Goal: Book appointment/travel/reservation

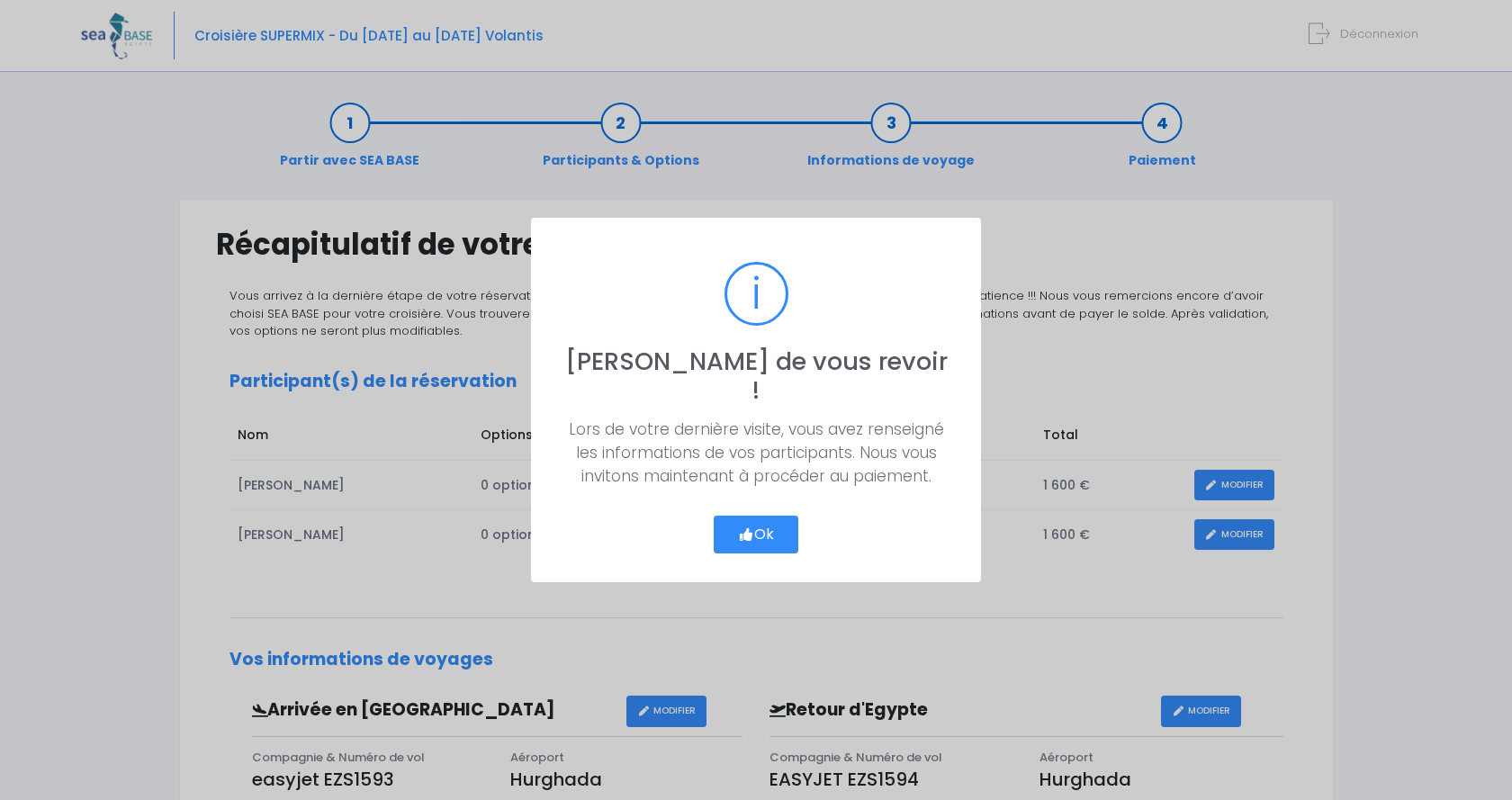
click at [754, 523] on button "Ok" at bounding box center [756, 534] width 84 height 38
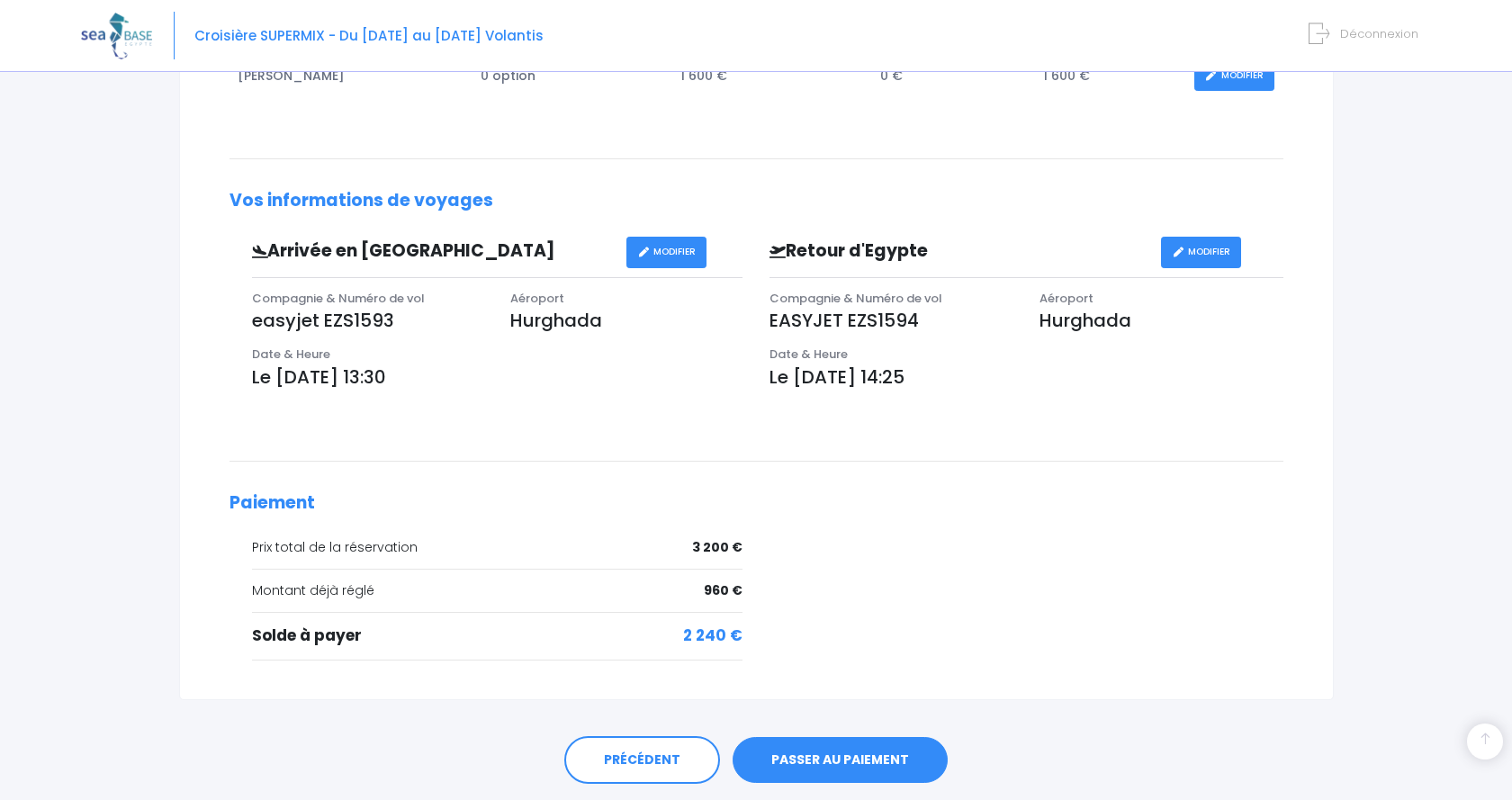
scroll to position [516, 0]
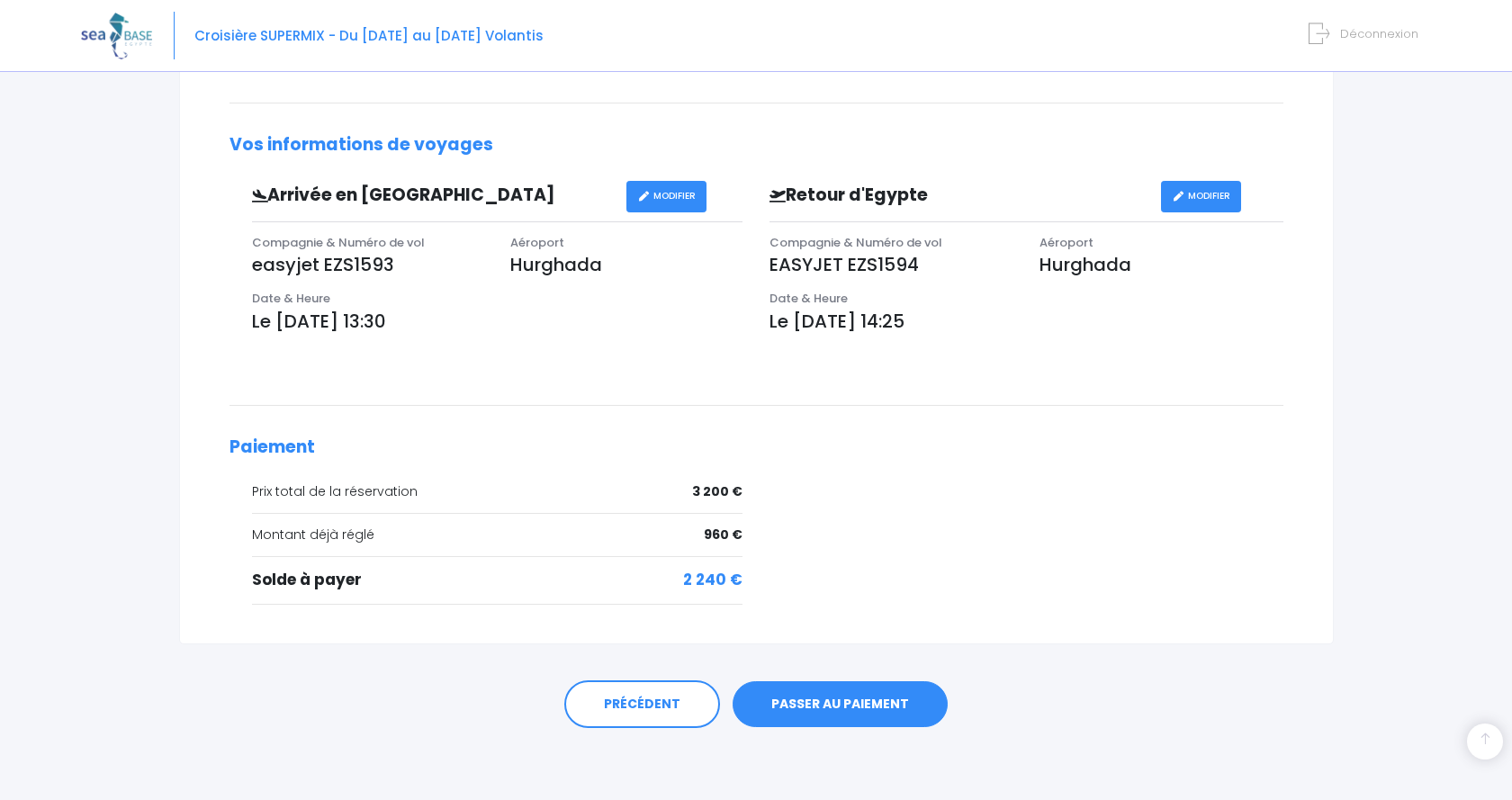
click at [844, 705] on link "PASSER AU PAIEMENT" at bounding box center [840, 705] width 215 height 47
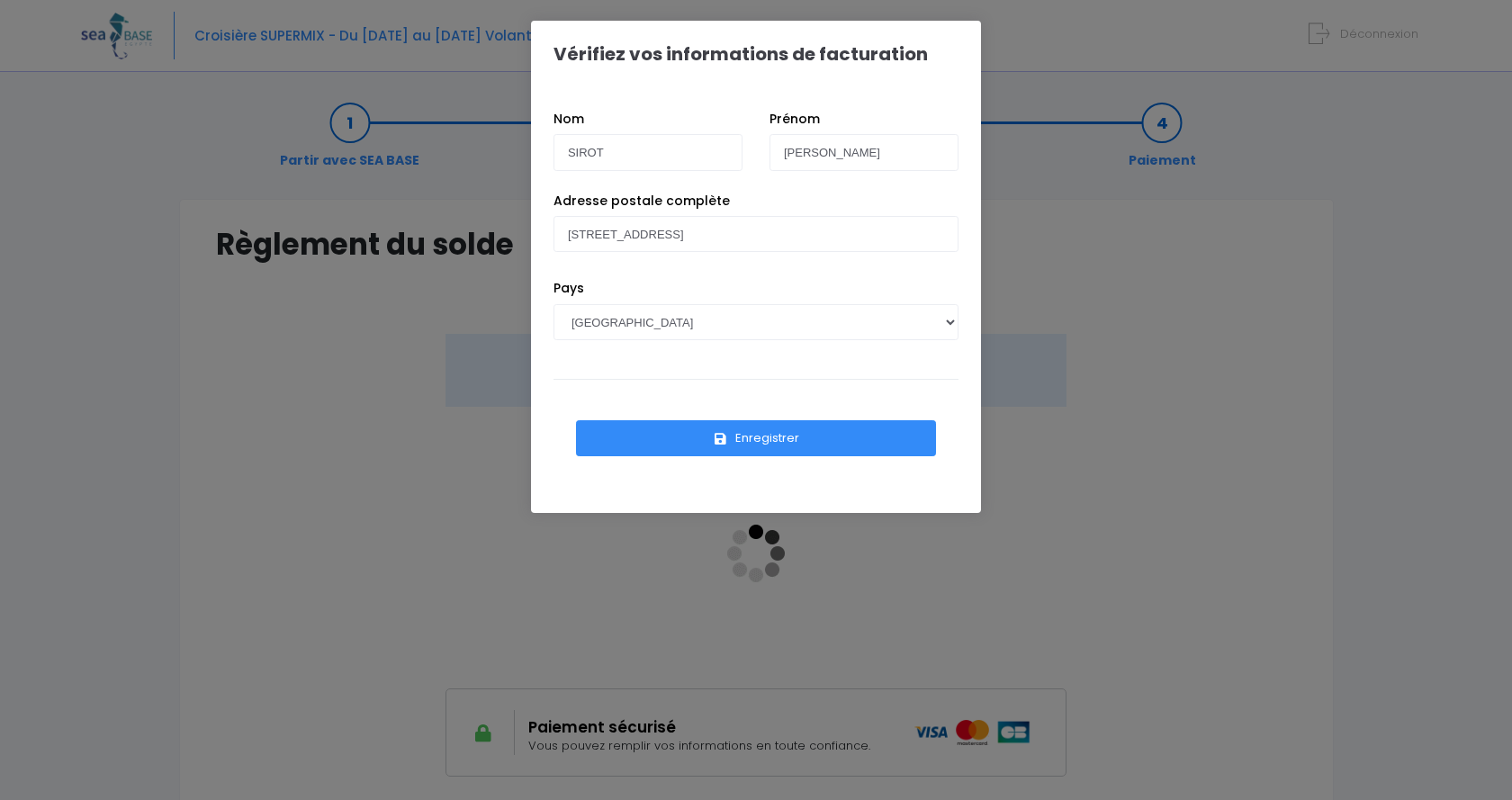
click at [760, 437] on button "Enregistrer" at bounding box center [756, 438] width 360 height 36
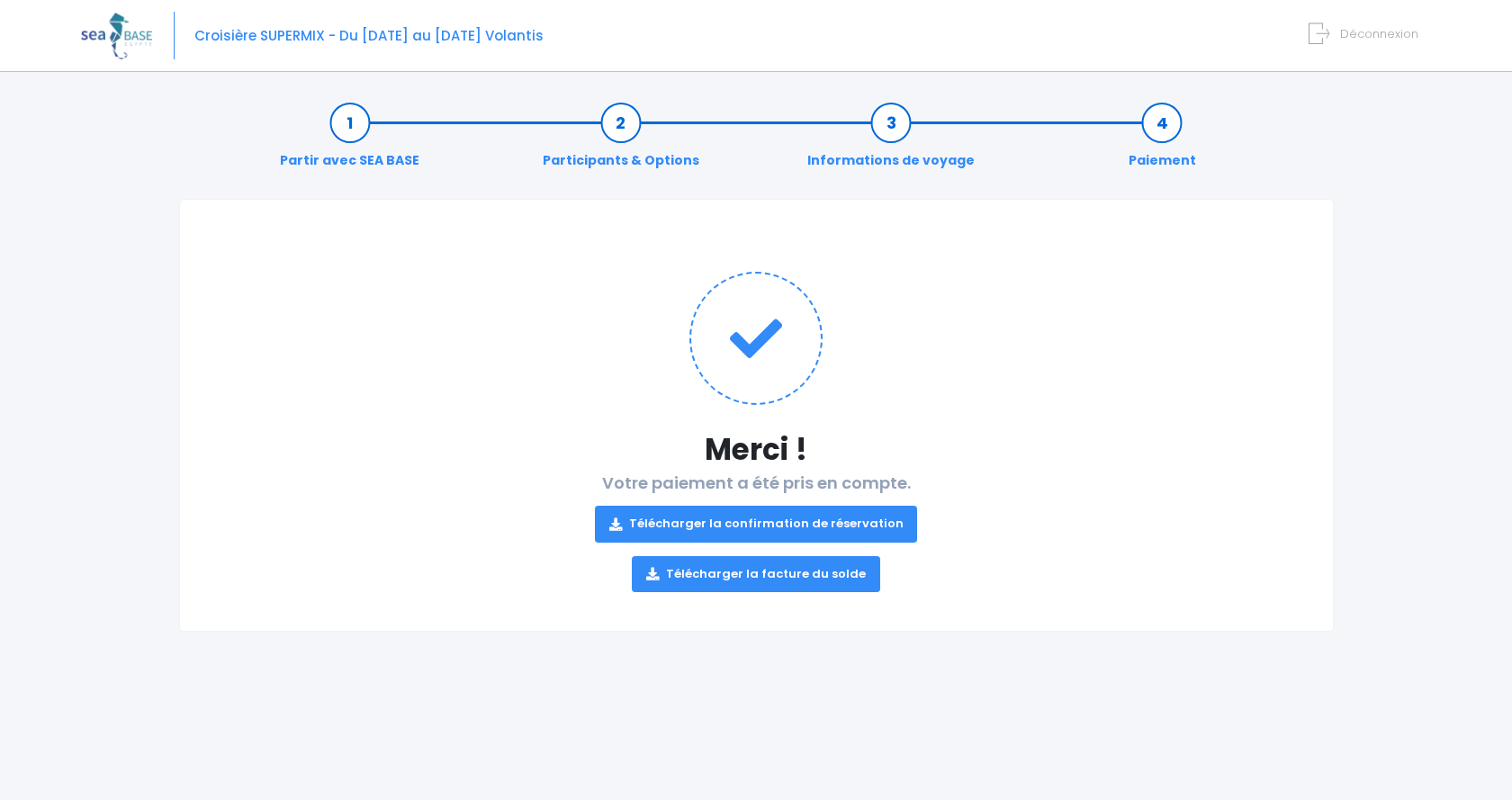
click at [771, 523] on link "Télécharger la confirmation de réservation" at bounding box center [756, 523] width 323 height 36
